Goal: Task Accomplishment & Management: Manage account settings

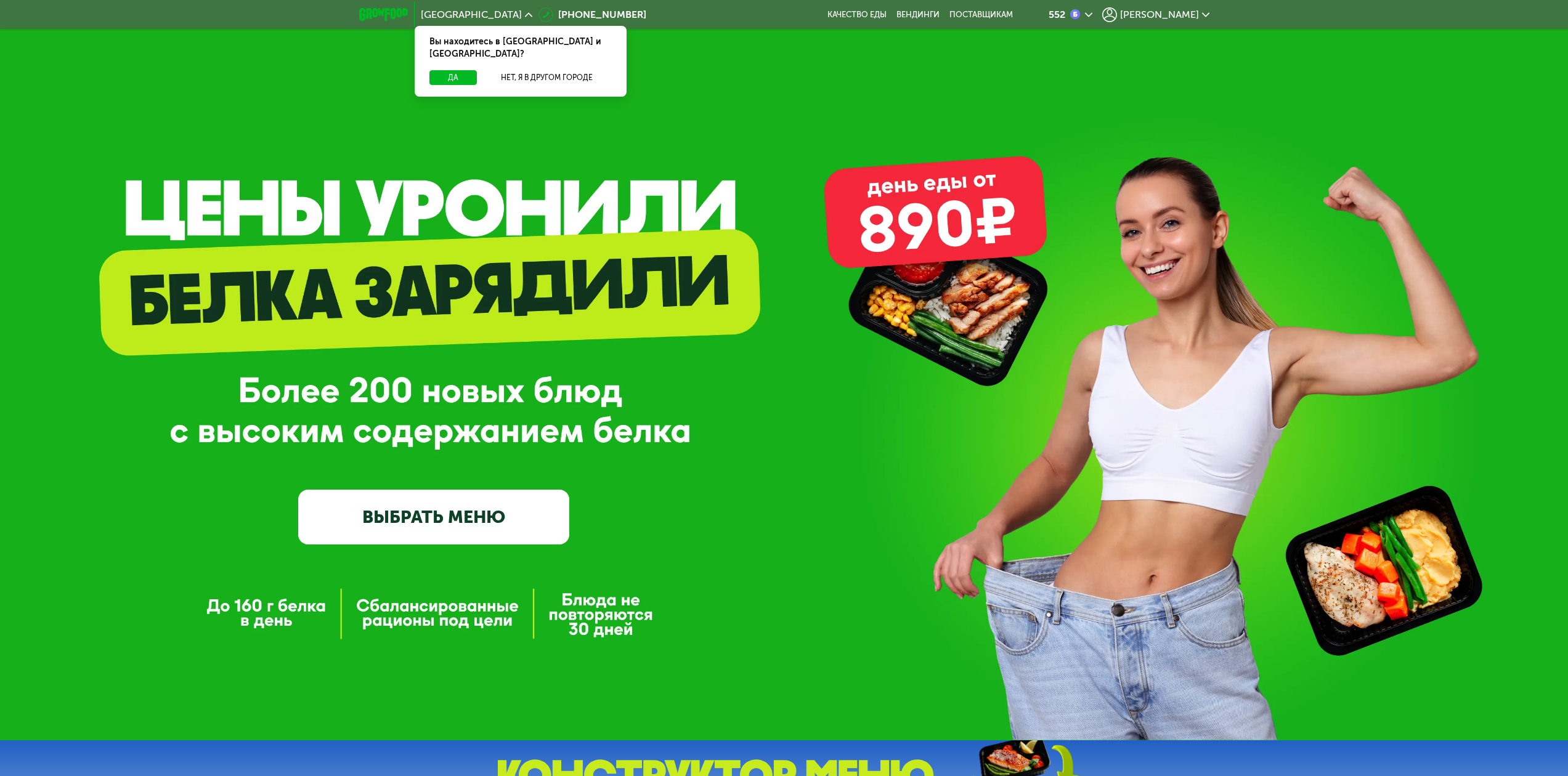
click at [1175, 14] on span "[PERSON_NAME]" at bounding box center [1159, 14] width 79 height 10
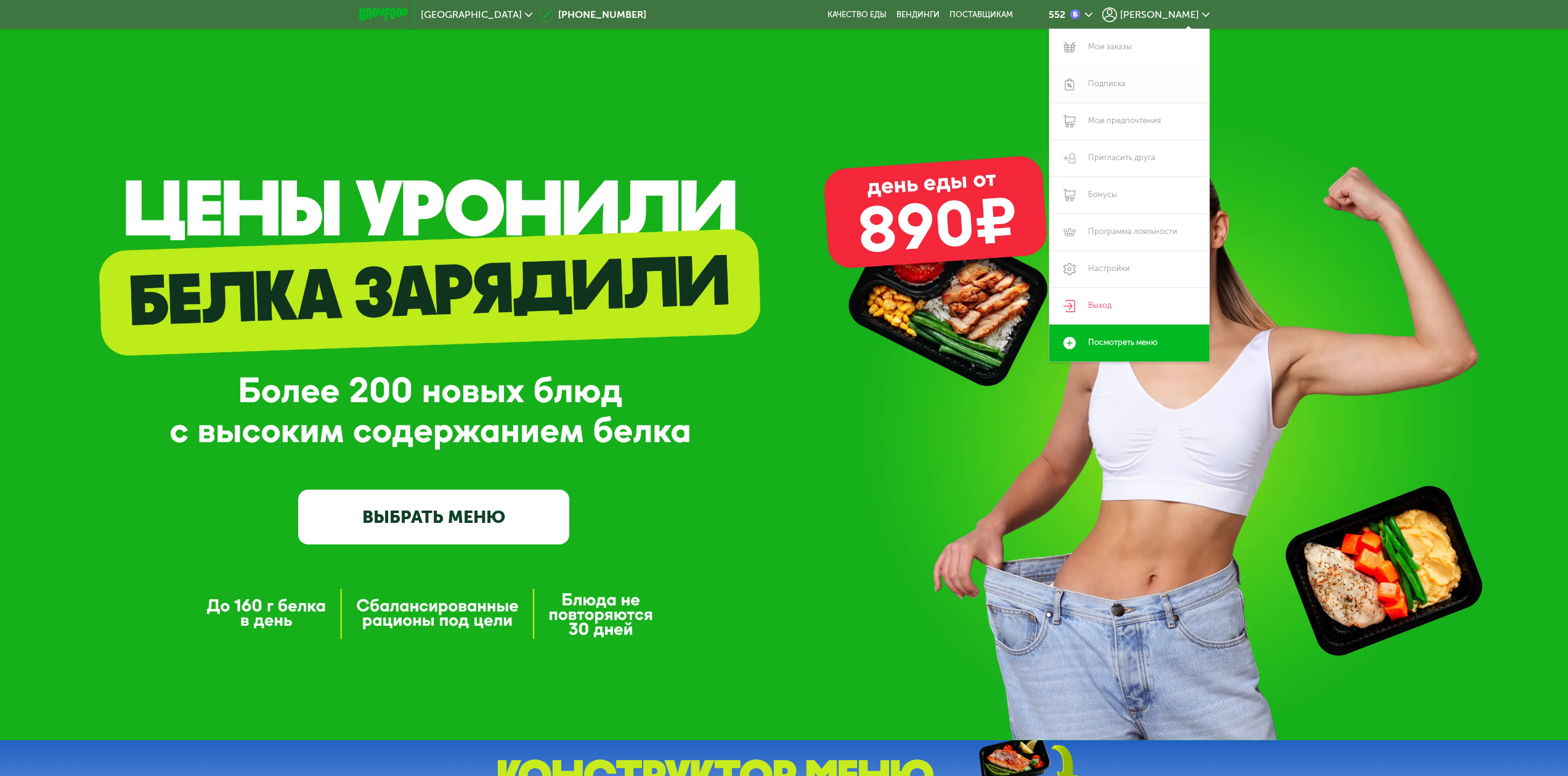
click at [1104, 81] on link "Подписка" at bounding box center [1130, 84] width 160 height 37
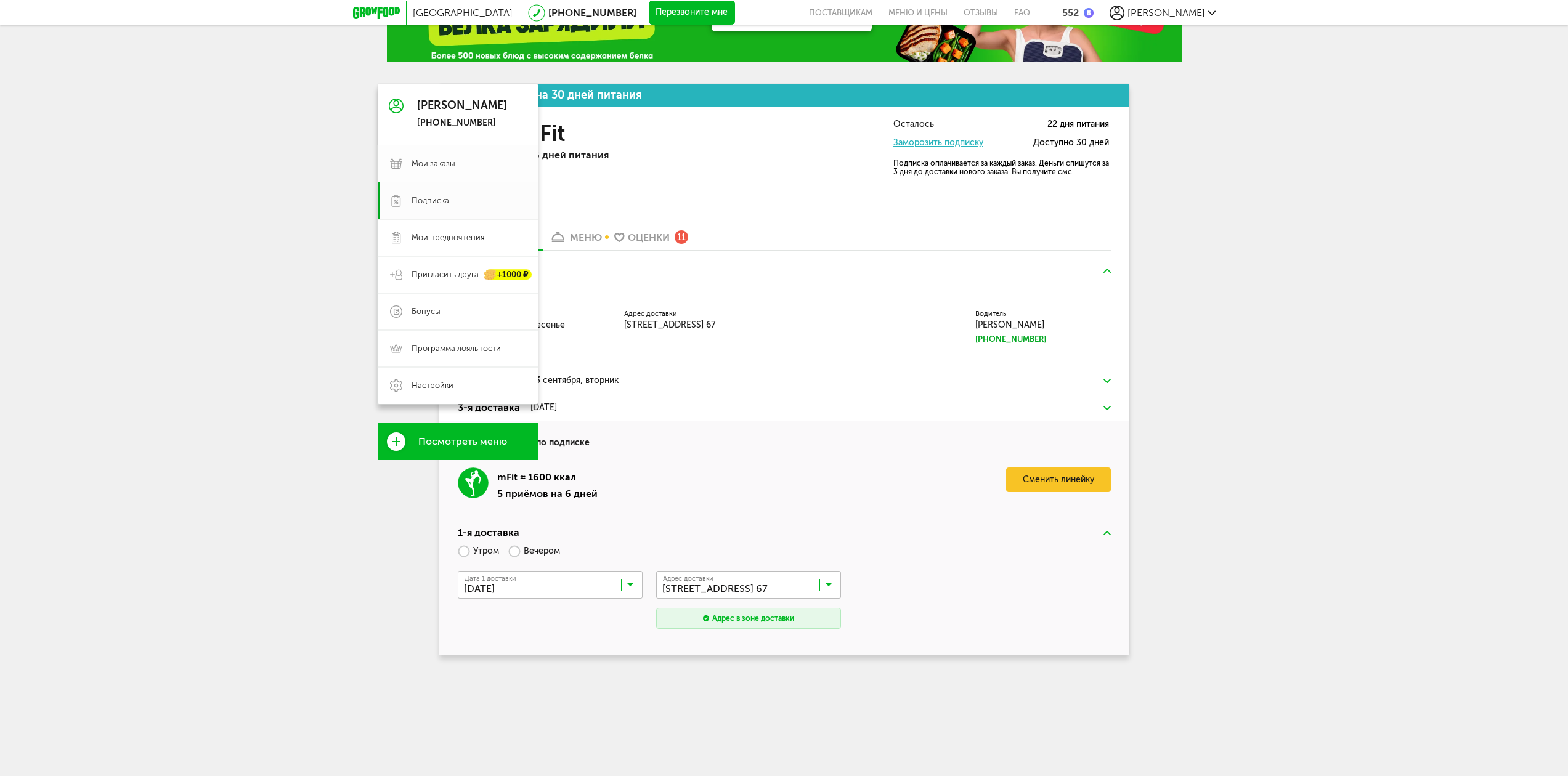
click at [425, 152] on link "Мои заказы" at bounding box center [458, 164] width 160 height 37
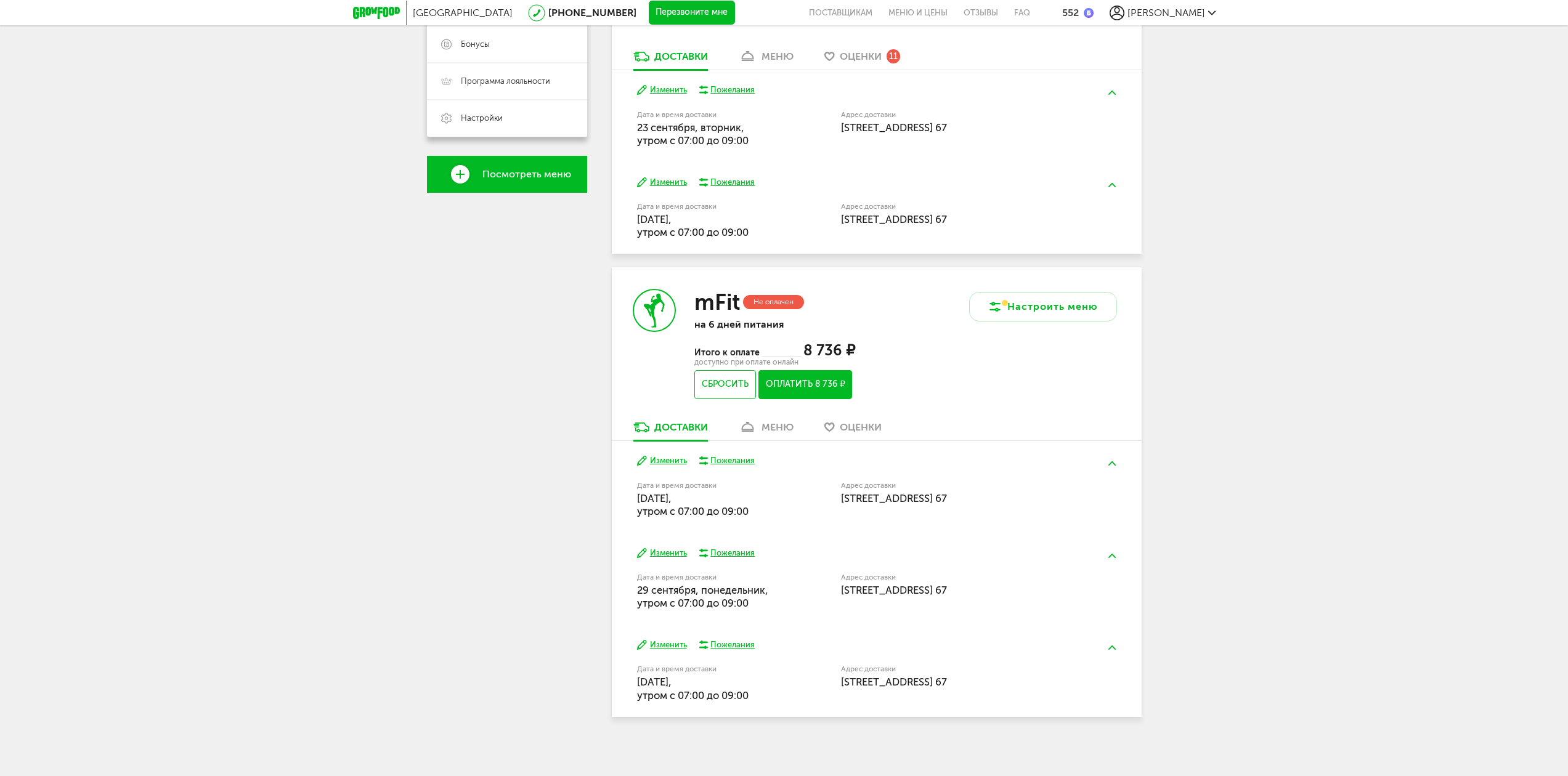
scroll to position [332, 0]
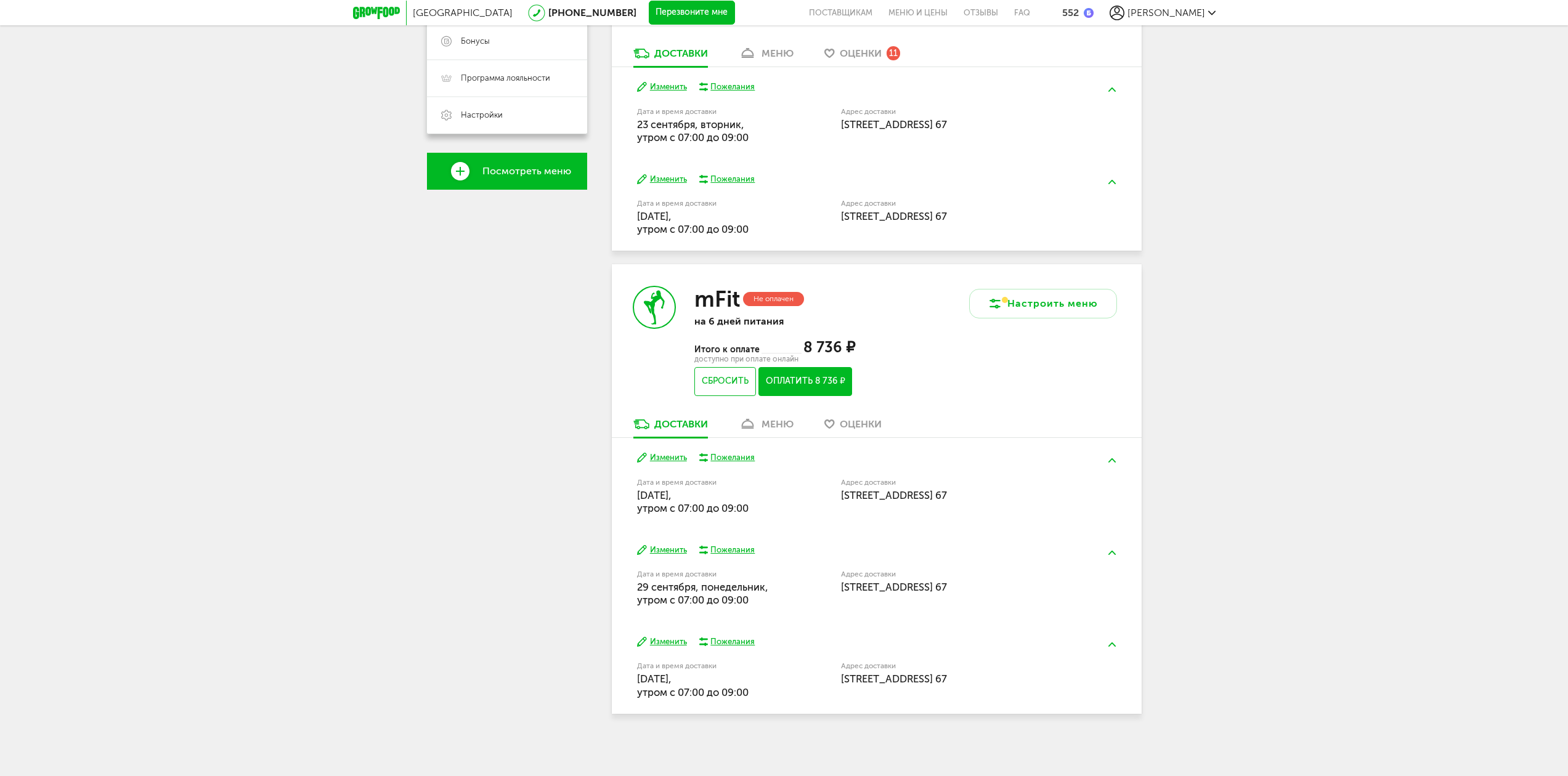
click at [786, 424] on div "меню" at bounding box center [777, 424] width 32 height 12
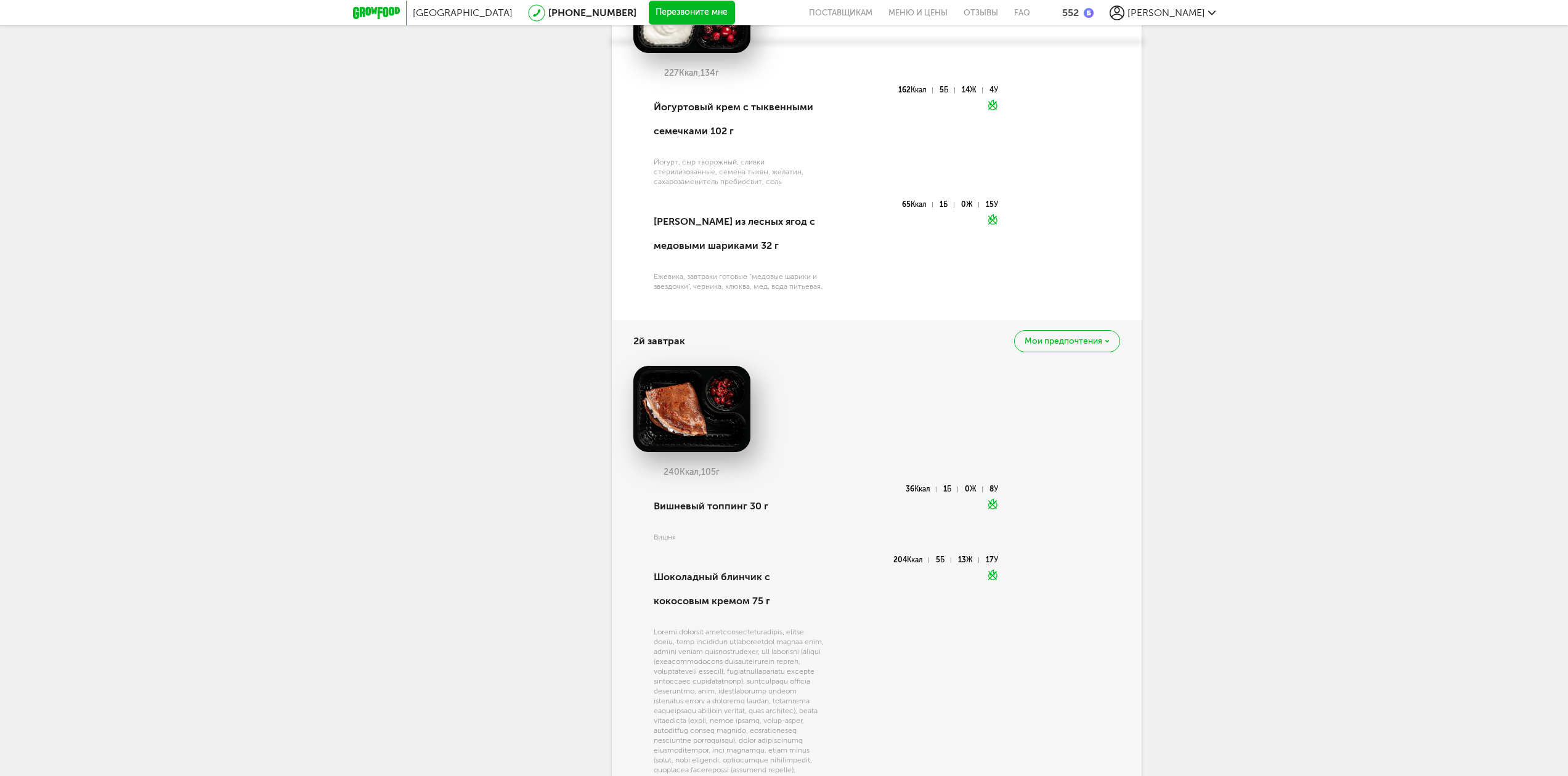
scroll to position [1243, 0]
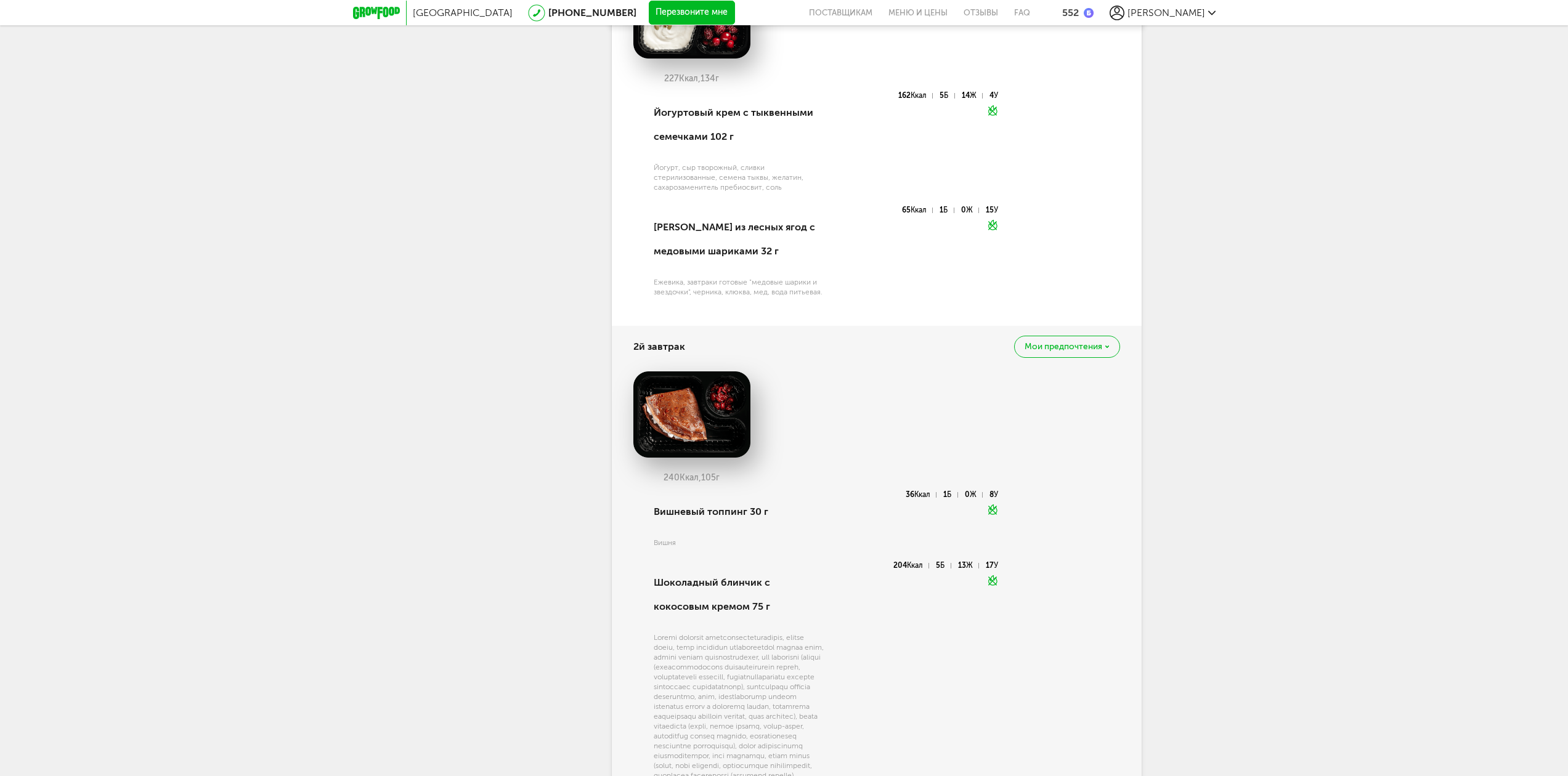
click at [1065, 350] on span "Мои предпочтения" at bounding box center [1063, 347] width 78 height 9
click at [1261, 326] on div "Москва [PHONE_NUMBER] Перезвоните мне поставщикам Меню и цены Отзывы FAQ 552 [P…" at bounding box center [784, 421] width 1568 height 3329
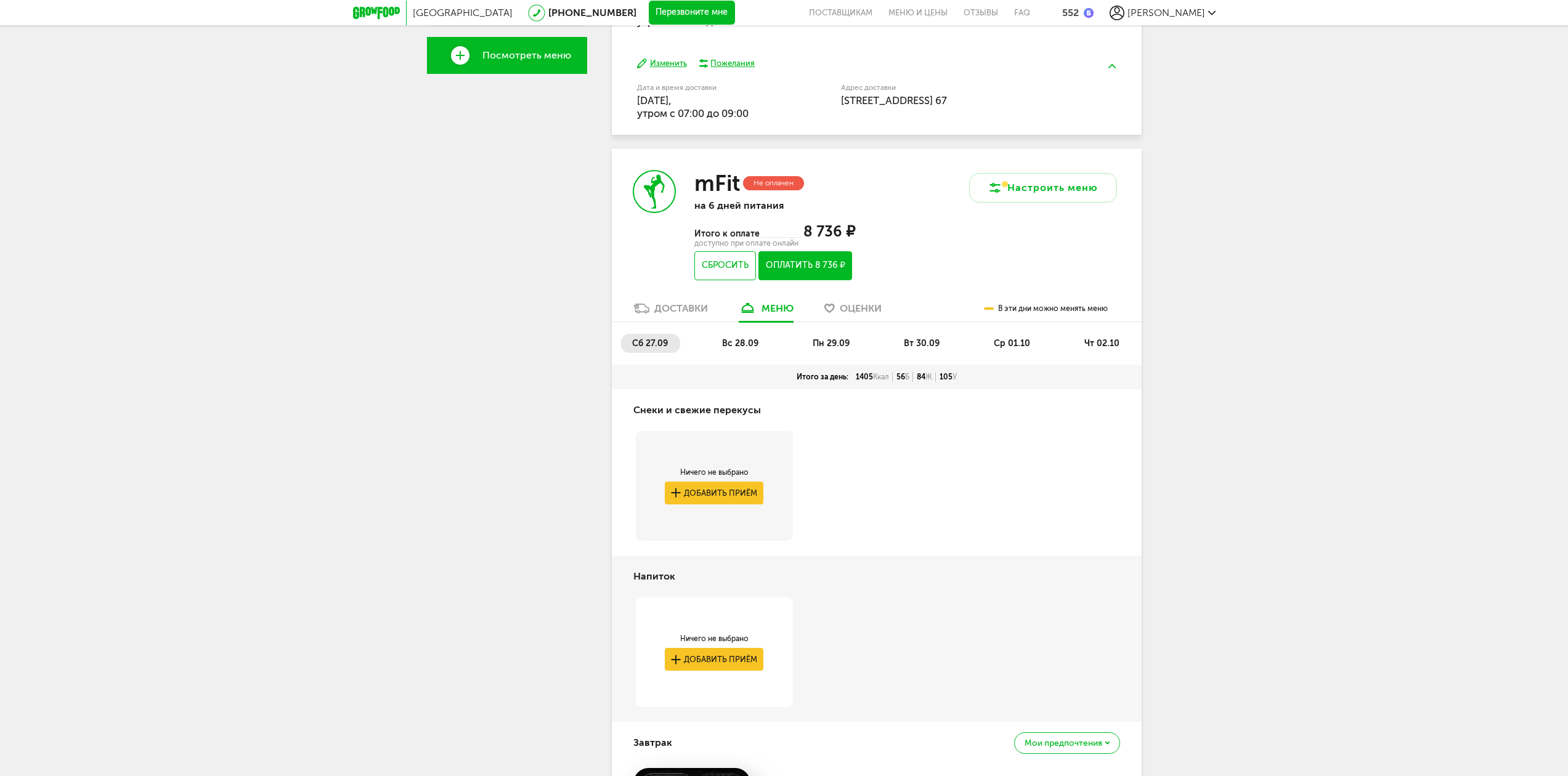
scroll to position [443, 0]
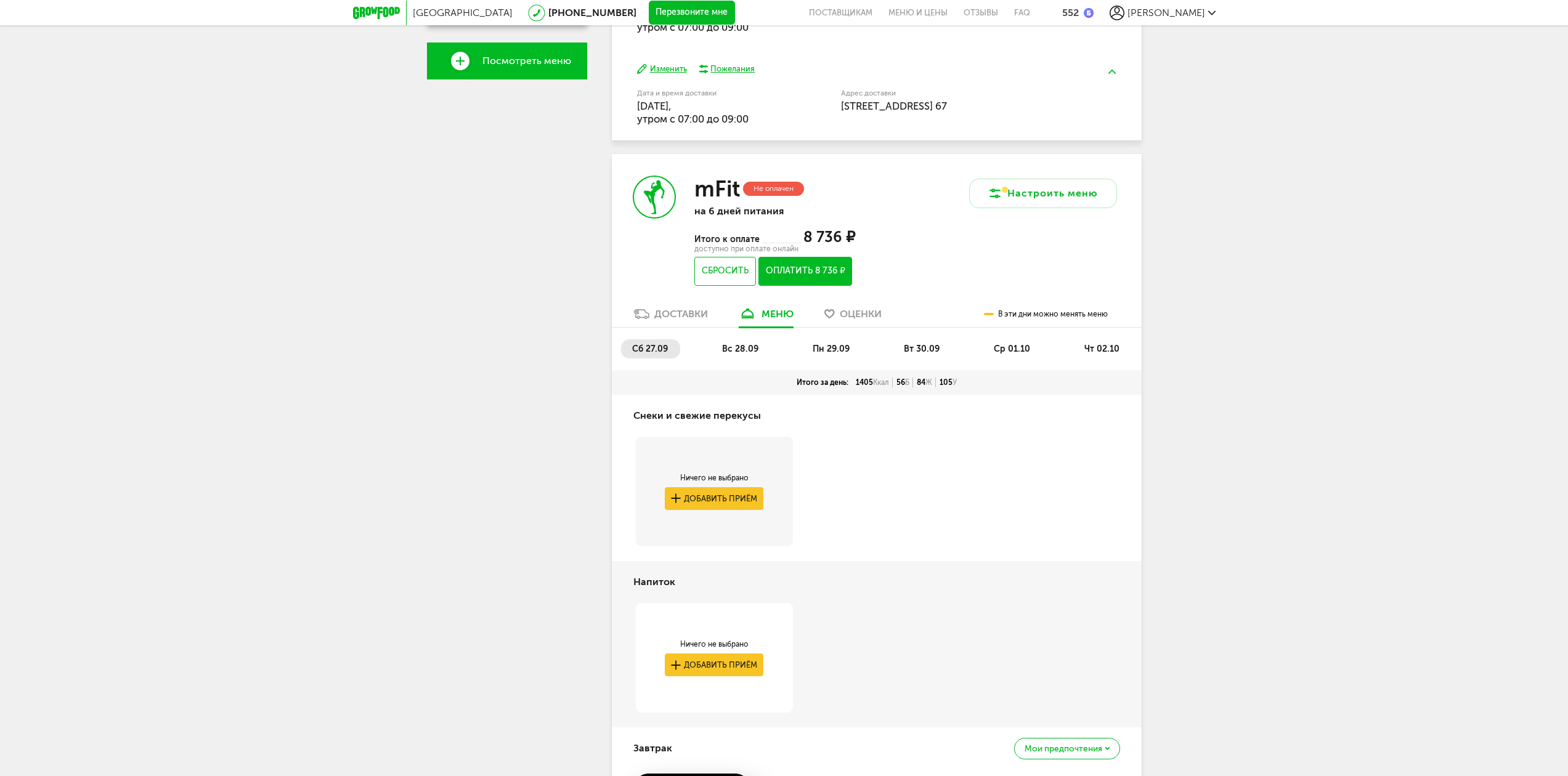
click at [747, 344] on span "вс 28.09" at bounding box center [740, 349] width 36 height 10
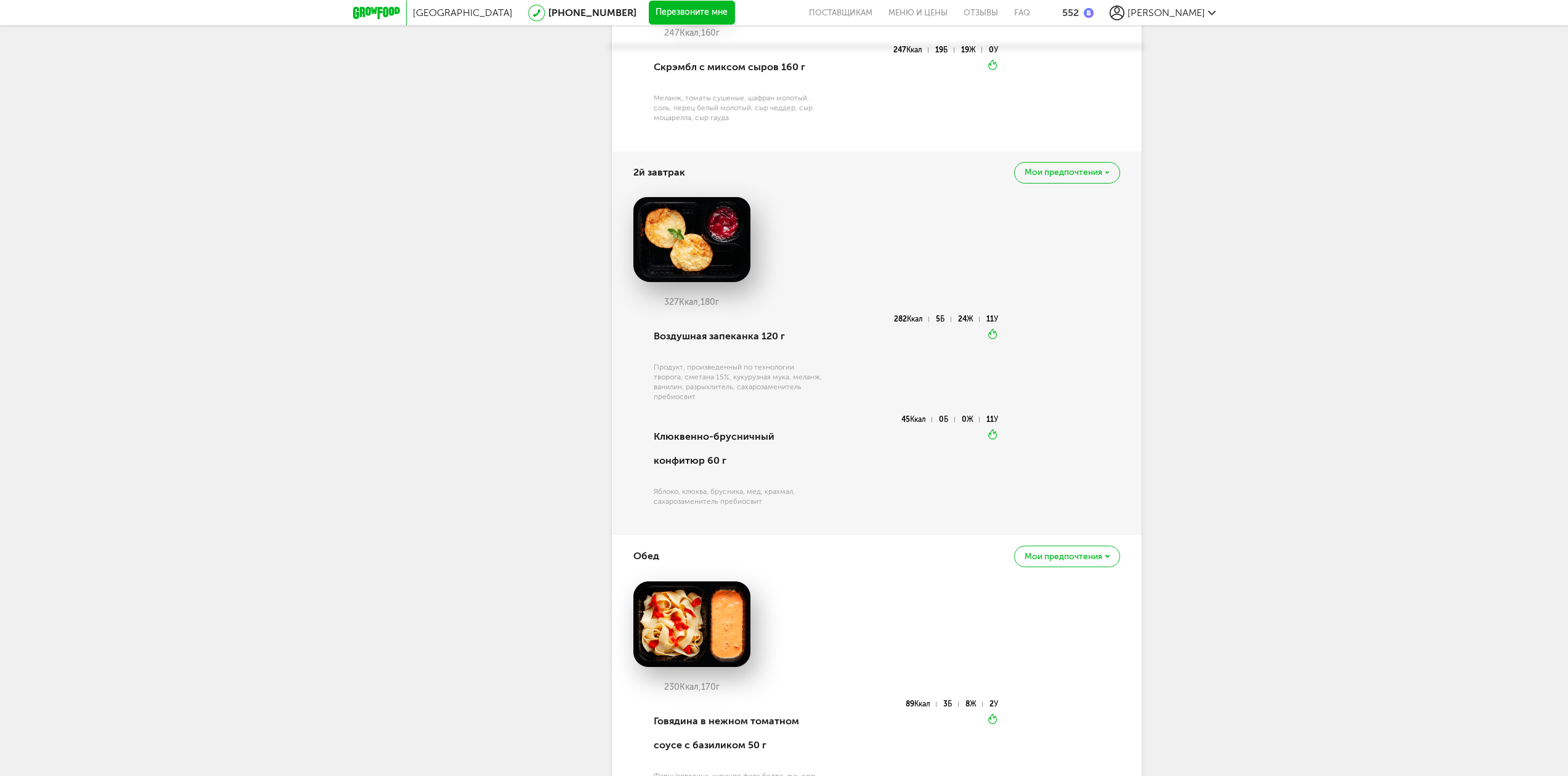
scroll to position [1305, 0]
